Goal: Task Accomplishment & Management: Use online tool/utility

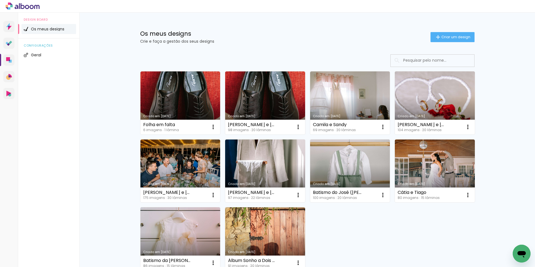
click at [485, 148] on div "Criado em [DATE] Folha em falta 6 imagens ∙ 1 lâmina Abrir Fazer uma cópia Excl…" at bounding box center [307, 185] width 362 height 273
click at [529, 138] on div "Os meus designs Crie e faça a gestão dos seus designs Criar um design Criado em…" at bounding box center [307, 168] width 456 height 310
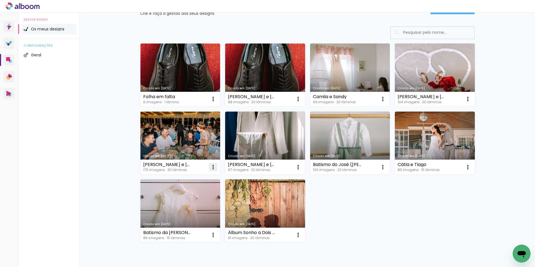
click at [212, 102] on iron-icon at bounding box center [213, 99] width 7 height 7
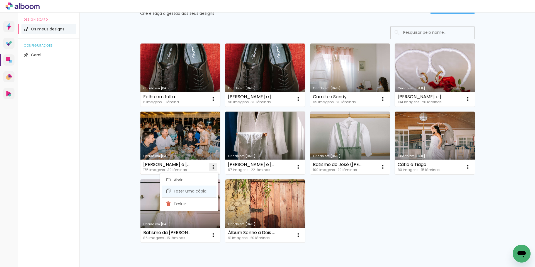
click at [197, 193] on span "Fazer uma cópia" at bounding box center [190, 191] width 33 height 4
type input "Cópia de Cristina e Renato 38x25"
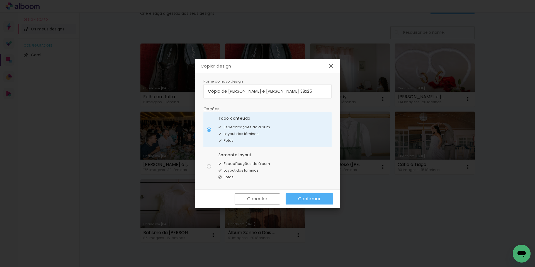
click at [331, 64] on iron-icon at bounding box center [331, 65] width 7 height 7
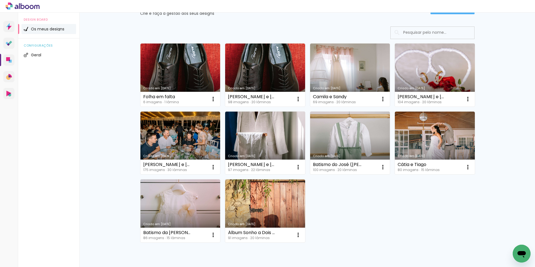
click at [370, 220] on div "Criado em 08/06/25 Folha em falta 6 imagens ∙ 1 lâmina Abrir Fazer uma cópia Ex…" at bounding box center [307, 143] width 339 height 204
click at [451, 213] on div "Criado em 08/06/25 Folha em falta 6 imagens ∙ 1 lâmina Abrir Fazer uma cópia Ex…" at bounding box center [307, 143] width 339 height 204
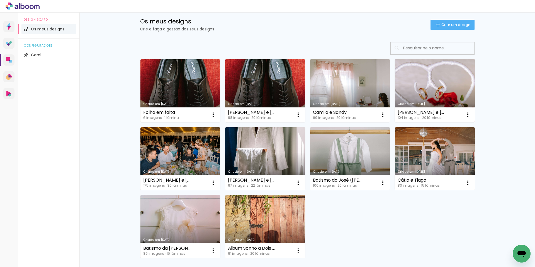
scroll to position [0, 0]
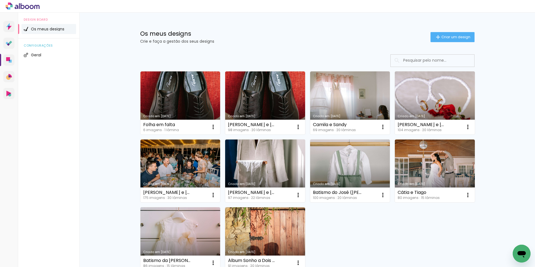
drag, startPoint x: 453, startPoint y: 37, endPoint x: 439, endPoint y: 42, distance: 14.7
click at [453, 37] on span "Criar um design" at bounding box center [455, 37] width 29 height 4
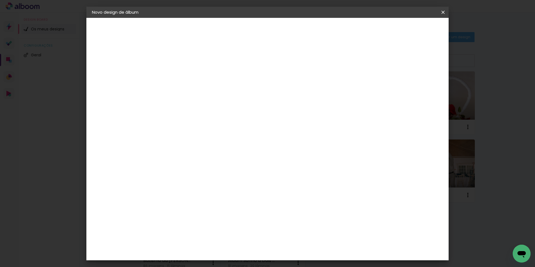
click at [183, 76] on input at bounding box center [183, 74] width 0 height 9
type input "DAVI (SULEIDA)"
type paper-input "DAVI (SULEIDA)"
click at [0, 0] on div "Informações Dê um título ao seu álbum. Avançar" at bounding box center [0, 0] width 0 height 0
click at [0, 0] on slot "Avançar" at bounding box center [0, 0] width 0 height 0
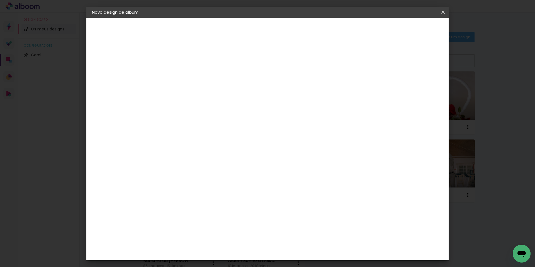
click at [232, 86] on iron-icon at bounding box center [228, 85] width 6 height 7
click at [0, 0] on slot "Avançar" at bounding box center [0, 0] width 0 height 0
click at [413, 84] on input "5" at bounding box center [414, 84] width 10 height 8
type input "4"
type paper-input "4"
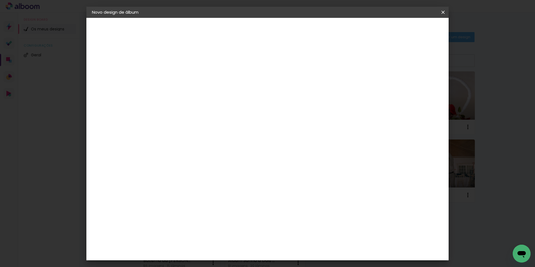
click at [417, 87] on input "4" at bounding box center [414, 84] width 10 height 8
type input "3"
type paper-input "3"
click at [417, 87] on input "3" at bounding box center [415, 84] width 10 height 8
type input "2"
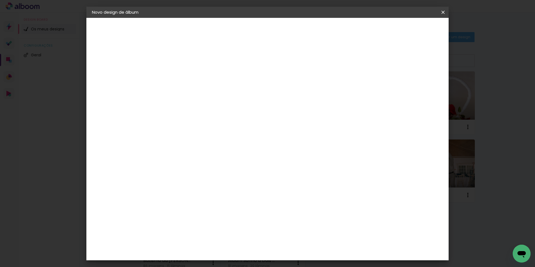
type paper-input "2"
click at [418, 87] on input "2" at bounding box center [416, 84] width 10 height 8
drag, startPoint x: 165, startPoint y: 159, endPoint x: 170, endPoint y: 159, distance: 4.7
click at [170, 159] on input "30" at bounding box center [165, 158] width 14 height 8
type input "20"
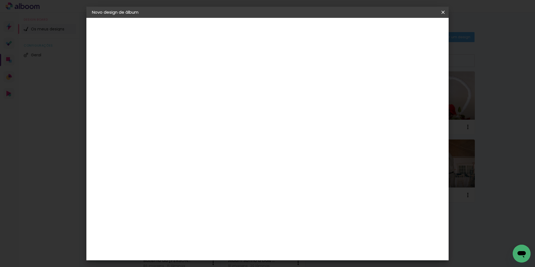
type paper-input "20"
click at [243, 88] on span "30" at bounding box center [243, 87] width 9 height 8
click at [396, 115] on div "30 cm cm cm mm A maioria dos laboratórios sugere 5mm de margem." at bounding box center [290, 92] width 263 height 45
click at [378, 64] on div at bounding box center [375, 64] width 5 height 5
type paper-checkbox "on"
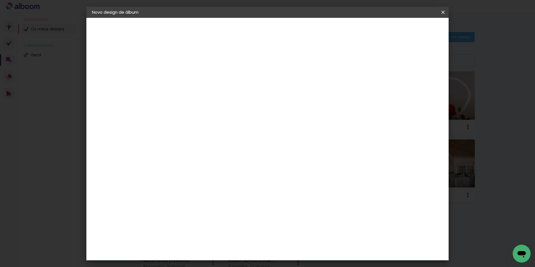
click at [408, 31] on span "Iniciar design" at bounding box center [395, 30] width 25 height 4
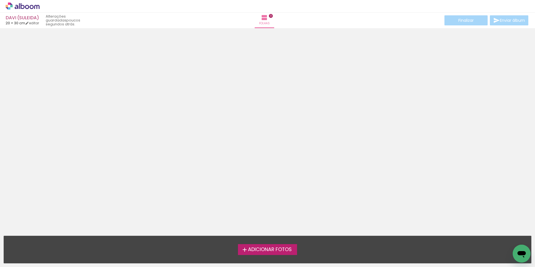
click at [261, 248] on span "Adicionar Fotos" at bounding box center [270, 249] width 44 height 5
click at [0, 0] on input "file" at bounding box center [0, 0] width 0 height 0
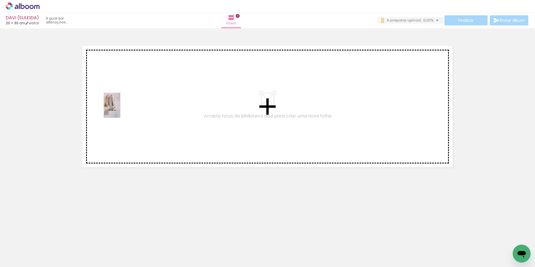
drag, startPoint x: 75, startPoint y: 218, endPoint x: 120, endPoint y: 109, distance: 118.2
click at [120, 109] on quentale-workspace at bounding box center [267, 133] width 535 height 267
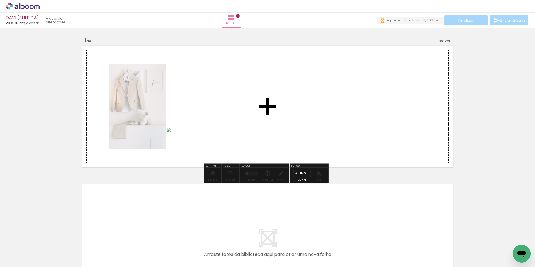
drag, startPoint x: 90, startPoint y: 247, endPoint x: 188, endPoint y: 120, distance: 160.1
click at [188, 120] on quentale-workspace at bounding box center [267, 133] width 535 height 267
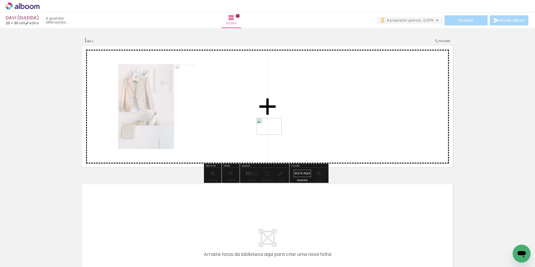
drag, startPoint x: 124, startPoint y: 254, endPoint x: 275, endPoint y: 125, distance: 198.4
click at [275, 125] on quentale-workspace at bounding box center [267, 133] width 535 height 267
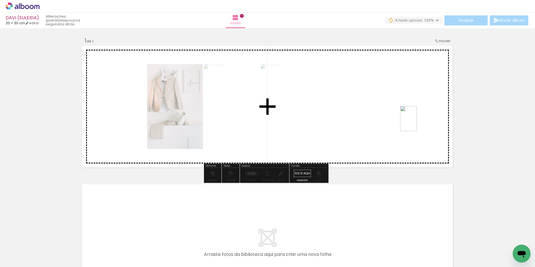
drag, startPoint x: 147, startPoint y: 253, endPoint x: 417, endPoint y: 123, distance: 299.9
click at [417, 123] on quentale-workspace at bounding box center [267, 133] width 535 height 267
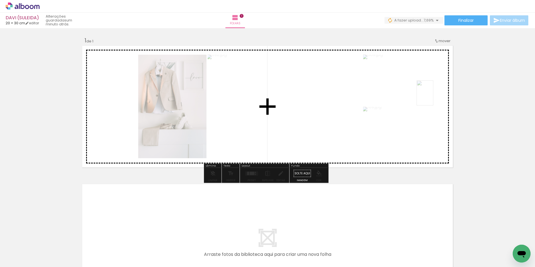
drag, startPoint x: 152, startPoint y: 248, endPoint x: 433, endPoint y: 97, distance: 319.4
click at [433, 97] on quentale-workspace at bounding box center [267, 133] width 535 height 267
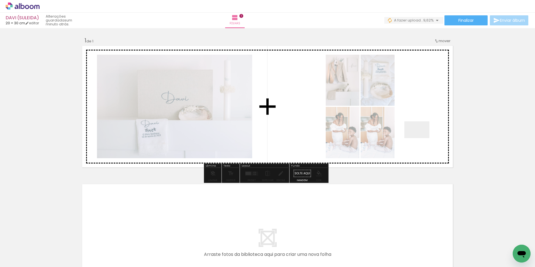
drag, startPoint x: 179, startPoint y: 250, endPoint x: 409, endPoint y: 149, distance: 251.0
click at [424, 135] on quentale-workspace at bounding box center [267, 133] width 535 height 267
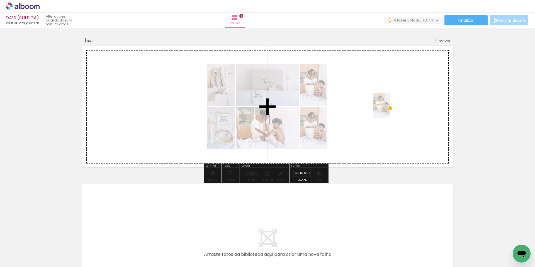
drag, startPoint x: 152, startPoint y: 242, endPoint x: 394, endPoint y: 105, distance: 277.7
click at [394, 105] on quentale-workspace at bounding box center [267, 133] width 535 height 267
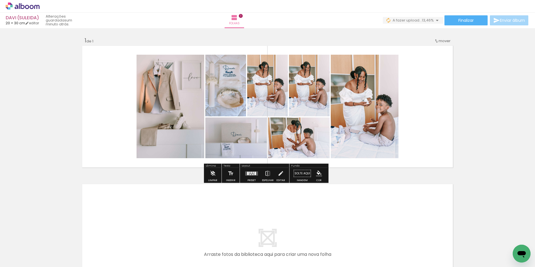
click at [251, 173] on div at bounding box center [251, 172] width 1 height 2
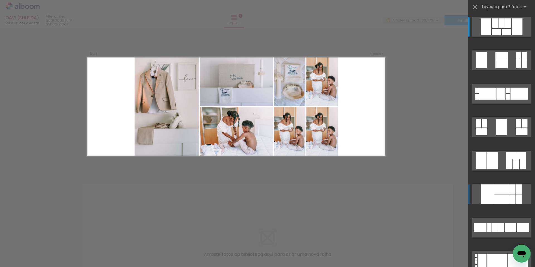
click at [500, 60] on div at bounding box center [501, 56] width 12 height 8
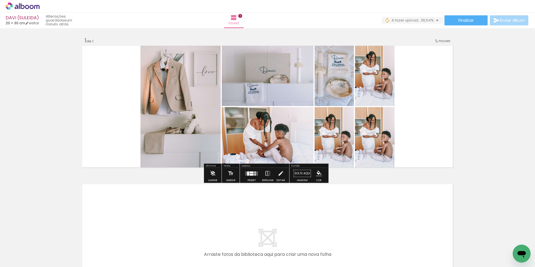
click at [30, 249] on iron-icon at bounding box center [28, 250] width 4 height 4
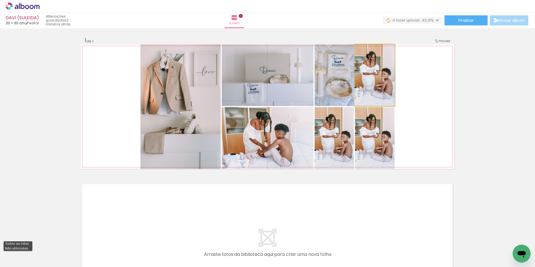
click at [379, 81] on quentale-photo at bounding box center [375, 75] width 40 height 62
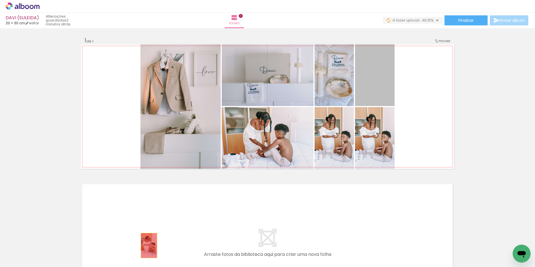
drag, startPoint x: 377, startPoint y: 78, endPoint x: 147, endPoint y: 245, distance: 284.3
click at [147, 245] on quentale-workspace at bounding box center [267, 133] width 535 height 267
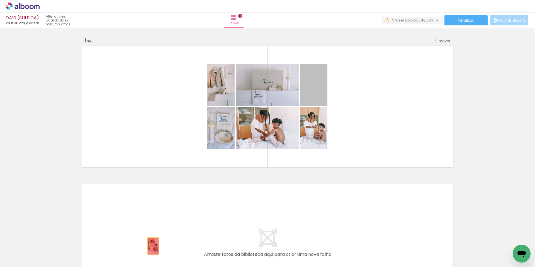
drag, startPoint x: 316, startPoint y: 87, endPoint x: 163, endPoint y: 235, distance: 212.0
click at [152, 249] on quentale-workspace at bounding box center [267, 133] width 535 height 267
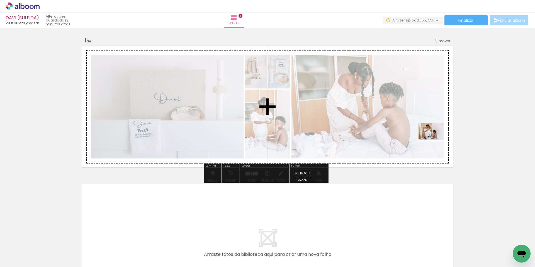
drag, startPoint x: 220, startPoint y: 250, endPoint x: 435, endPoint y: 140, distance: 241.2
click at [435, 140] on quentale-workspace at bounding box center [267, 133] width 535 height 267
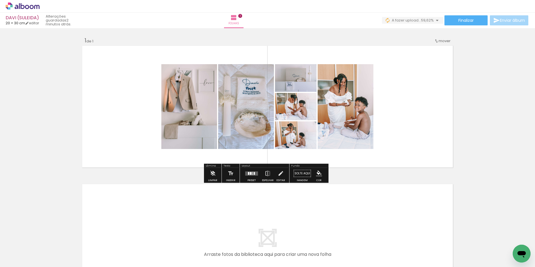
click at [250, 173] on div at bounding box center [251, 173] width 2 height 3
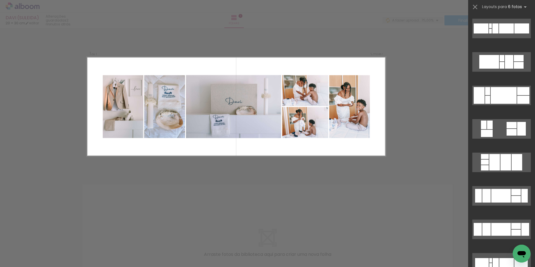
scroll to position [334, 0]
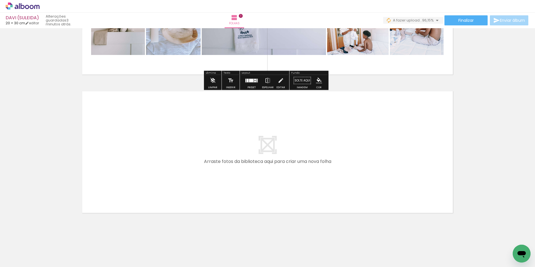
scroll to position [94, 0]
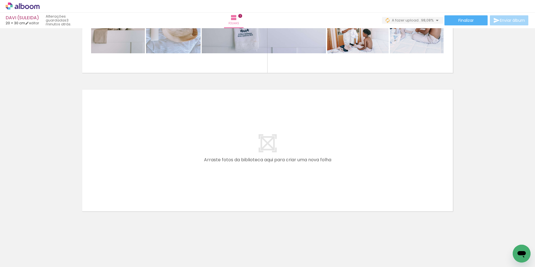
click at [29, 250] on iron-icon at bounding box center [28, 250] width 4 height 4
click at [0, 0] on slot "Não utilizadas" at bounding box center [0, 0] width 0 height 0
type input "Não utilizadas"
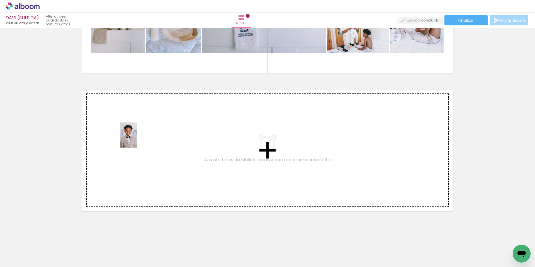
drag, startPoint x: 59, startPoint y: 250, endPoint x: 137, endPoint y: 138, distance: 136.7
click at [137, 138] on quentale-workspace at bounding box center [267, 133] width 535 height 267
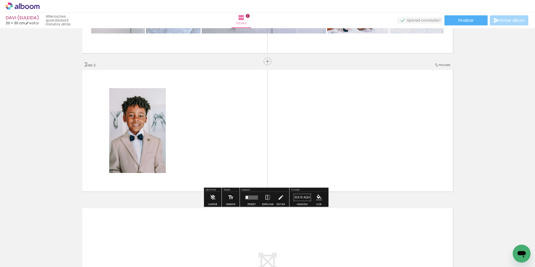
scroll to position [115, 0]
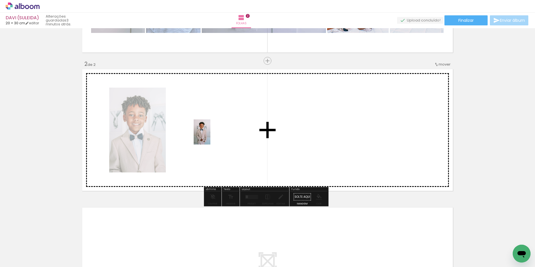
drag, startPoint x: 56, startPoint y: 249, endPoint x: 210, endPoint y: 136, distance: 191.0
click at [210, 136] on quentale-workspace at bounding box center [267, 133] width 535 height 267
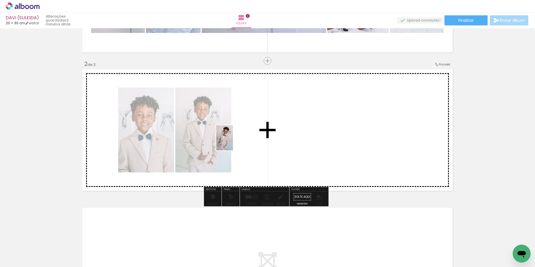
drag, startPoint x: 54, startPoint y: 247, endPoint x: 249, endPoint y: 134, distance: 225.8
click at [249, 134] on quentale-workspace at bounding box center [267, 133] width 535 height 267
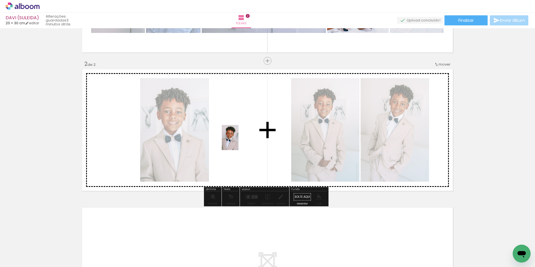
drag, startPoint x: 50, startPoint y: 249, endPoint x: 234, endPoint y: 146, distance: 211.1
click at [244, 137] on quentale-workspace at bounding box center [267, 133] width 535 height 267
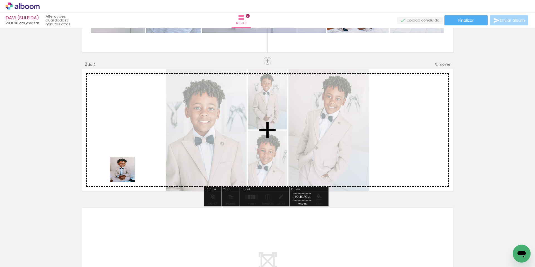
drag, startPoint x: 57, startPoint y: 251, endPoint x: 129, endPoint y: 149, distance: 125.0
click at [129, 149] on quentale-workspace at bounding box center [267, 133] width 535 height 267
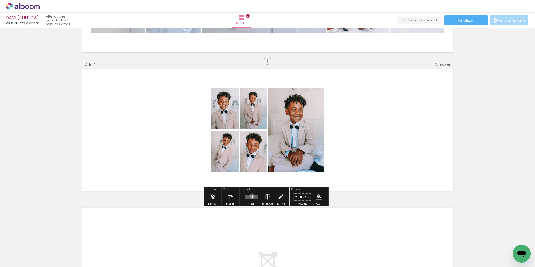
click at [252, 196] on div at bounding box center [253, 196] width 2 height 3
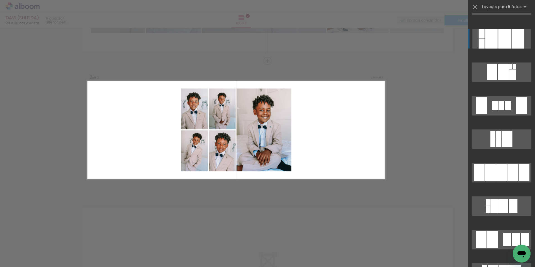
scroll to position [697, 0]
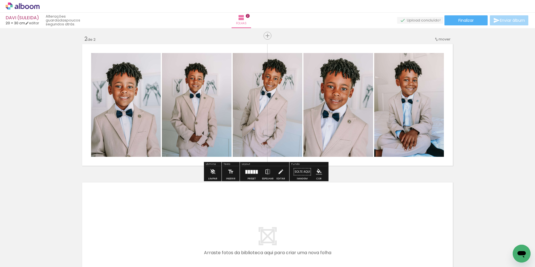
scroll to position [233, 0]
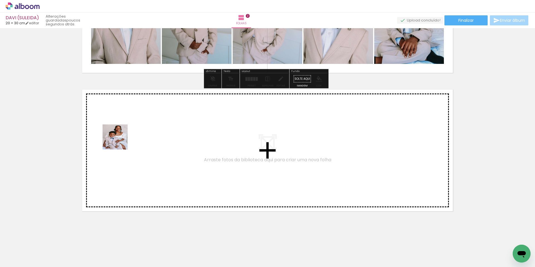
drag, startPoint x: 58, startPoint y: 248, endPoint x: 120, endPoint y: 136, distance: 128.6
click at [120, 136] on quentale-workspace at bounding box center [267, 133] width 535 height 267
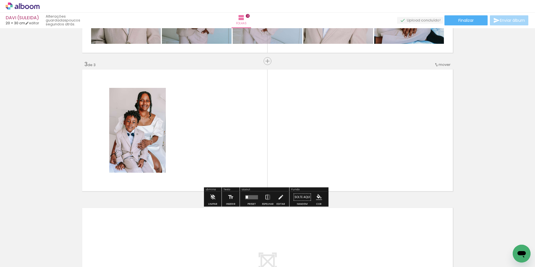
scroll to position [253, 0]
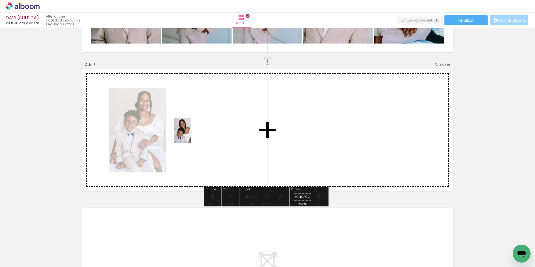
drag, startPoint x: 57, startPoint y: 252, endPoint x: 193, endPoint y: 134, distance: 180.1
click at [193, 134] on quentale-workspace at bounding box center [267, 133] width 535 height 267
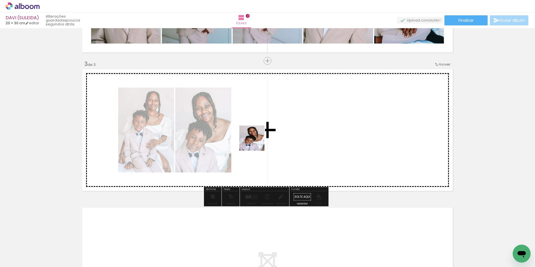
drag, startPoint x: 61, startPoint y: 248, endPoint x: 258, endPoint y: 144, distance: 222.7
click at [272, 134] on quentale-workspace at bounding box center [267, 133] width 535 height 267
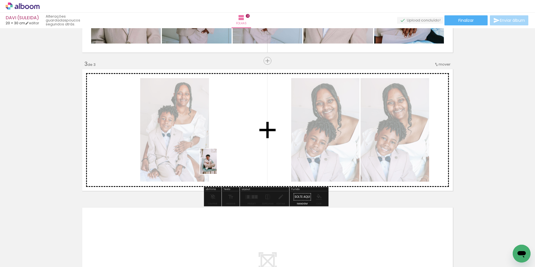
drag, startPoint x: 57, startPoint y: 250, endPoint x: 261, endPoint y: 147, distance: 228.8
click at [261, 147] on quentale-workspace at bounding box center [267, 133] width 535 height 267
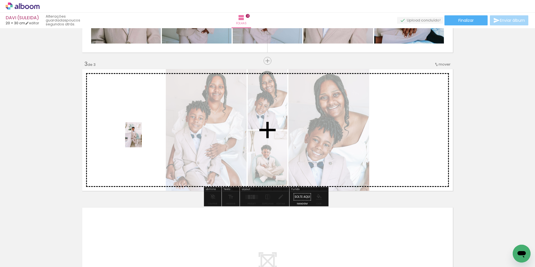
drag, startPoint x: 56, startPoint y: 247, endPoint x: 142, endPoint y: 139, distance: 138.4
click at [142, 139] on quentale-workspace at bounding box center [267, 133] width 535 height 267
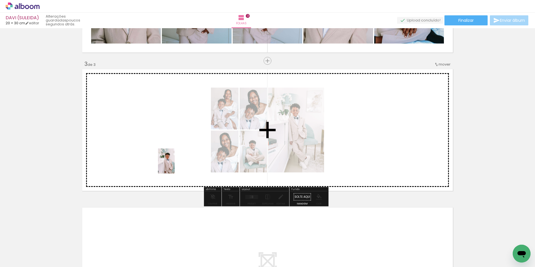
drag, startPoint x: 60, startPoint y: 256, endPoint x: 172, endPoint y: 165, distance: 144.0
click at [172, 165] on quentale-workspace at bounding box center [267, 133] width 535 height 267
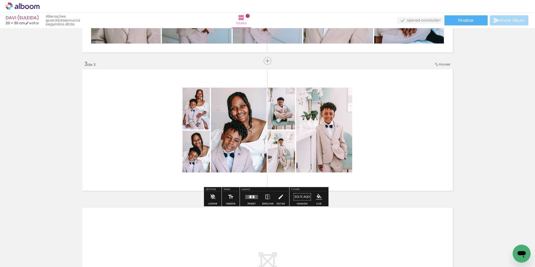
click at [250, 196] on div at bounding box center [251, 196] width 2 height 3
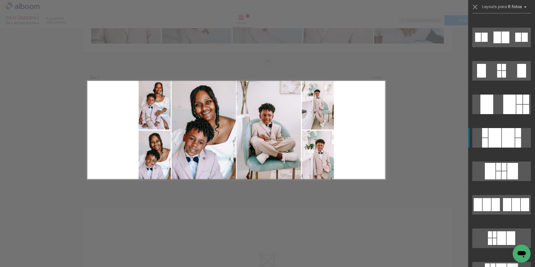
scroll to position [1783, 0]
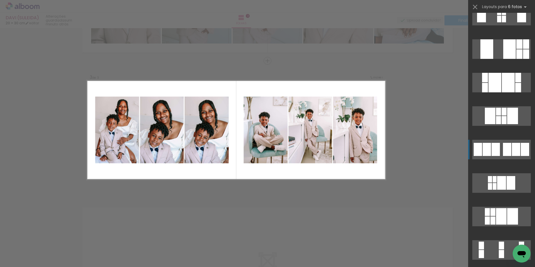
click at [505, 92] on div at bounding box center [508, 83] width 13 height 20
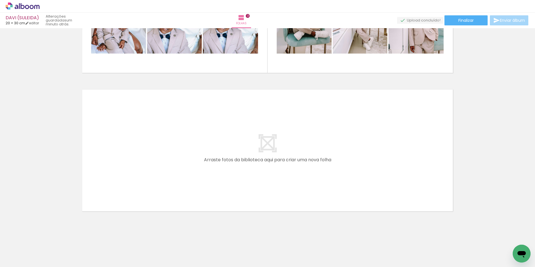
scroll to position [0, 0]
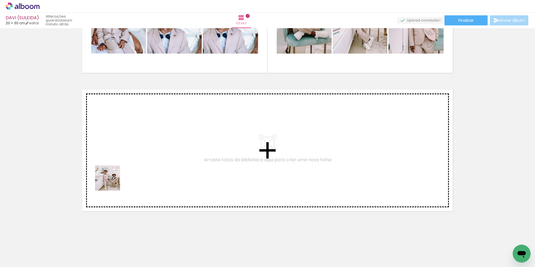
drag, startPoint x: 59, startPoint y: 247, endPoint x: 113, endPoint y: 177, distance: 88.7
click at [113, 177] on quentale-workspace at bounding box center [267, 133] width 535 height 267
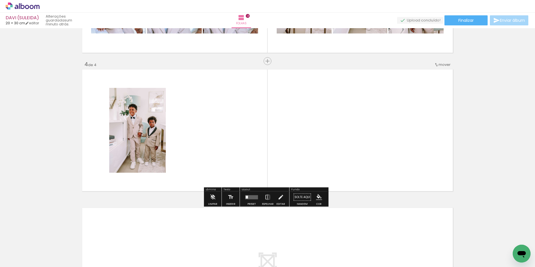
scroll to position [391, 0]
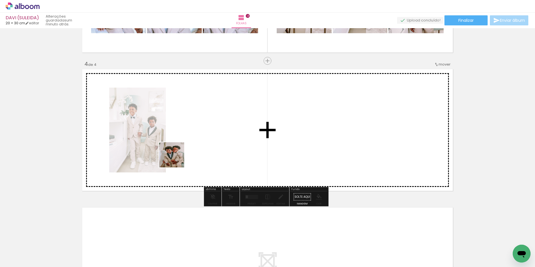
drag, startPoint x: 75, startPoint y: 236, endPoint x: 206, endPoint y: 136, distance: 165.4
click at [206, 136] on quentale-workspace at bounding box center [267, 133] width 535 height 267
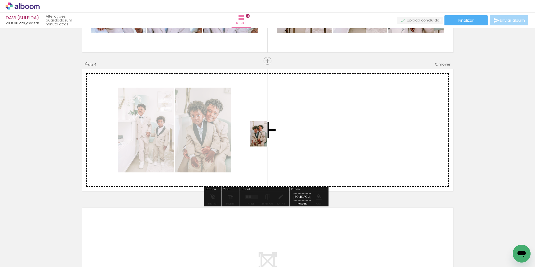
drag, startPoint x: 59, startPoint y: 246, endPoint x: 267, endPoint y: 138, distance: 235.2
click at [267, 138] on quentale-workspace at bounding box center [267, 133] width 535 height 267
